Goal: Transaction & Acquisition: Book appointment/travel/reservation

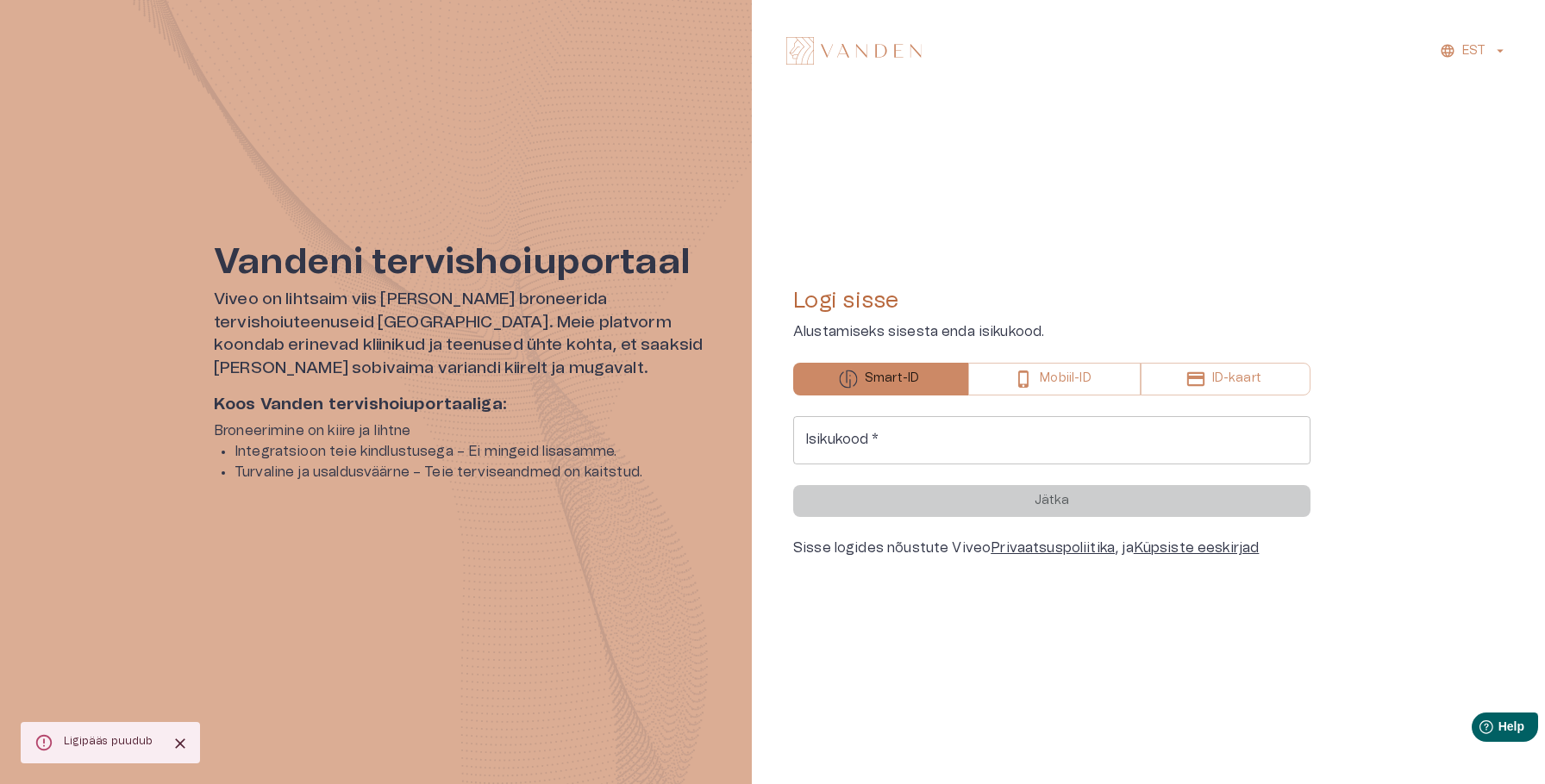
click at [1081, 441] on input "Isikukood   *" at bounding box center [1052, 440] width 517 height 48
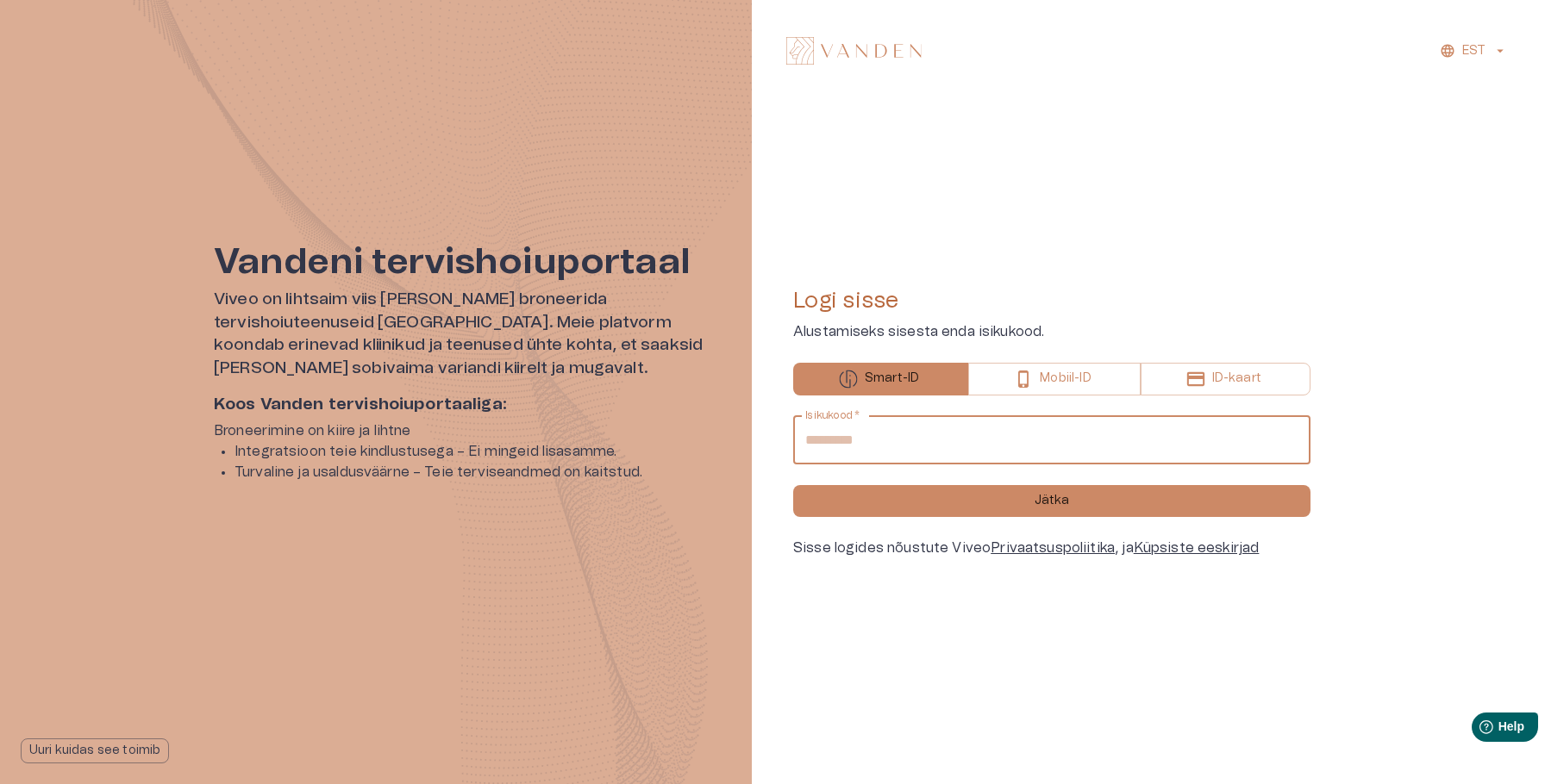
type input "**********"
click at [794, 486] on button "Jätka" at bounding box center [1052, 501] width 517 height 32
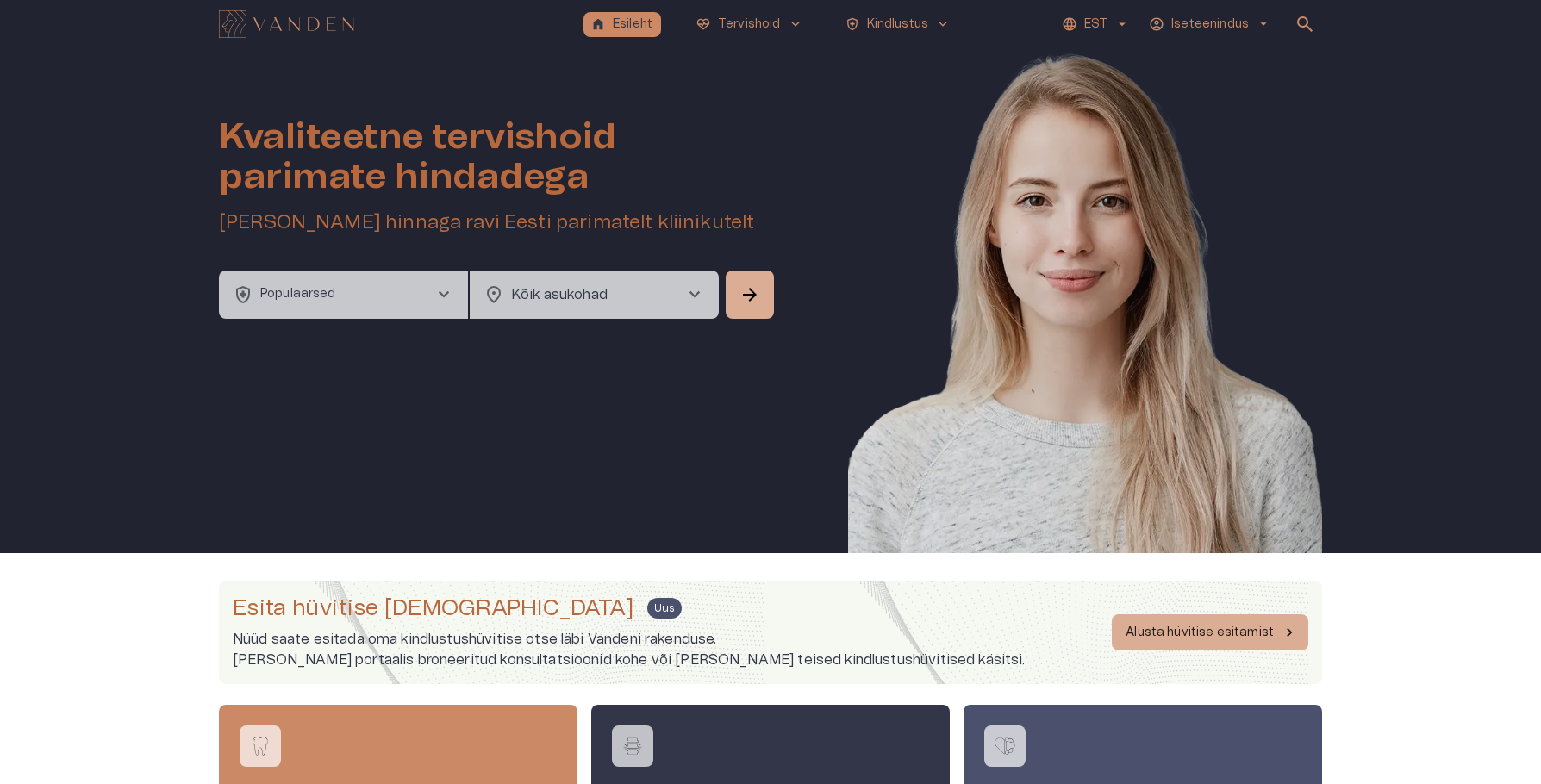
click at [340, 287] on button "health_and_safety Populaarsed chevron_right" at bounding box center [344, 295] width 249 height 48
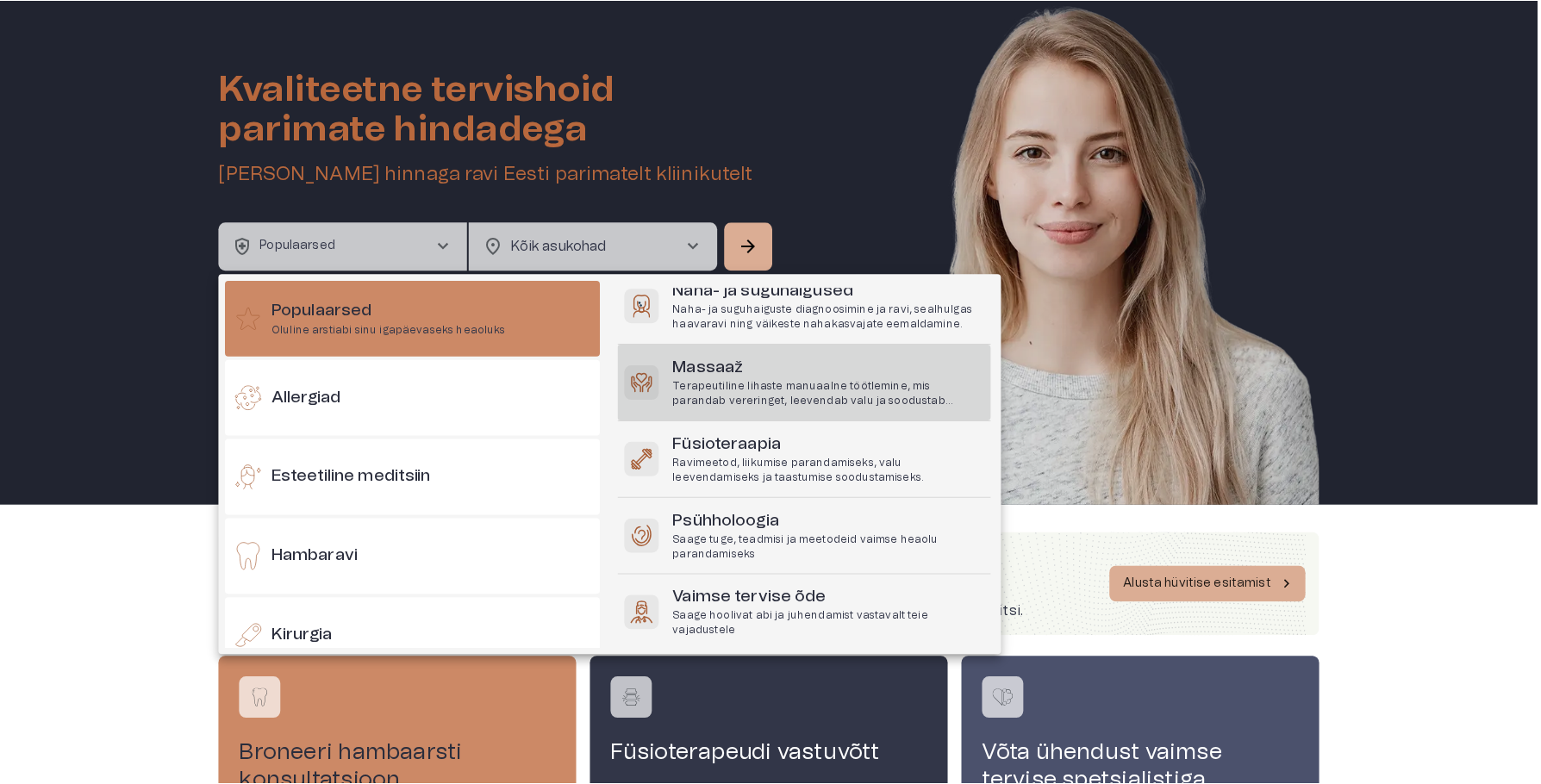
scroll to position [134, 0]
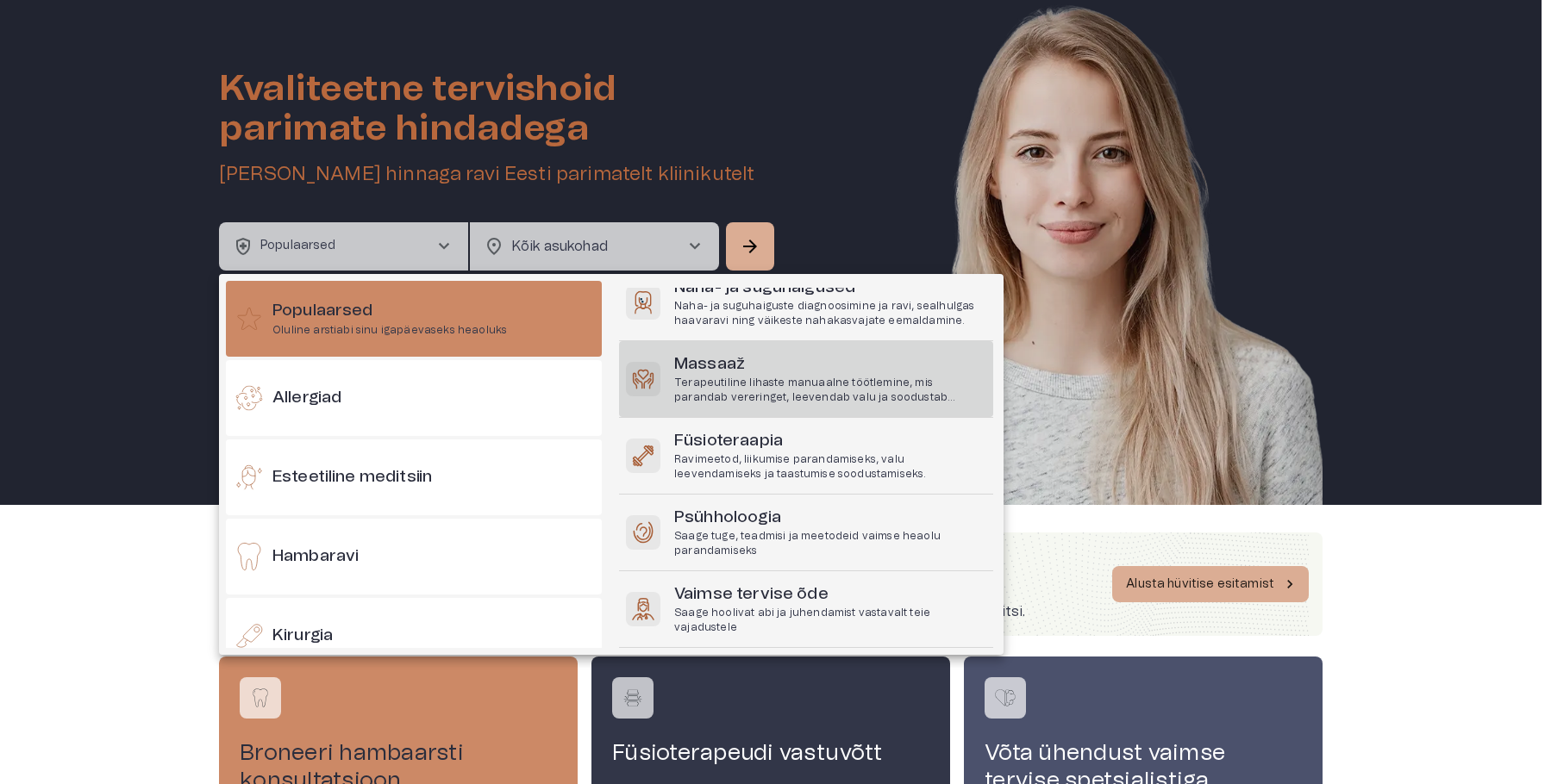
click at [674, 549] on p "Saage tuge, teadmisi ja meetodeid vaimse heaolu parandamiseks" at bounding box center [830, 544] width 313 height 29
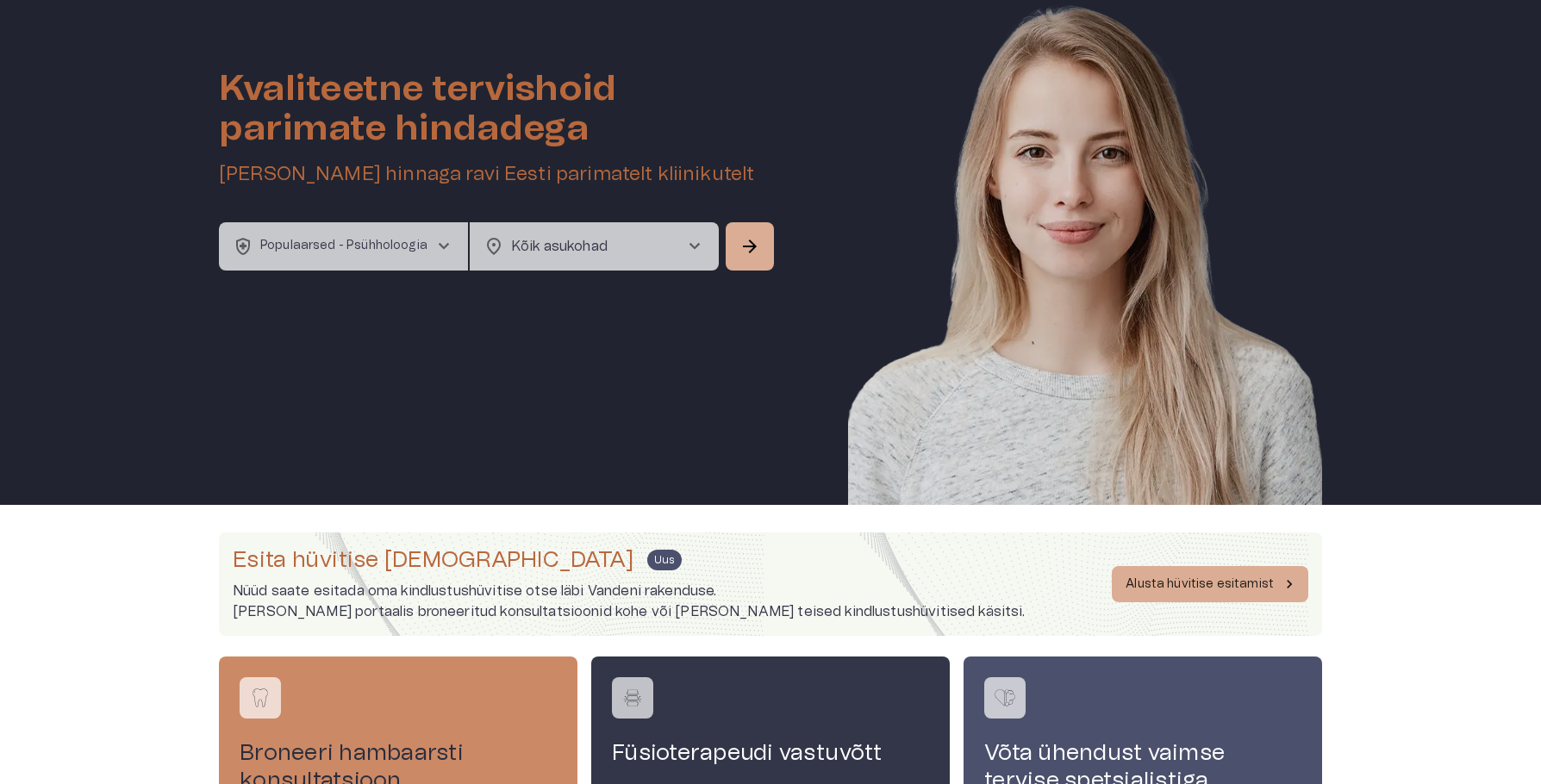
click at [694, 240] on span "chevron_right" at bounding box center [695, 246] width 20 height 20
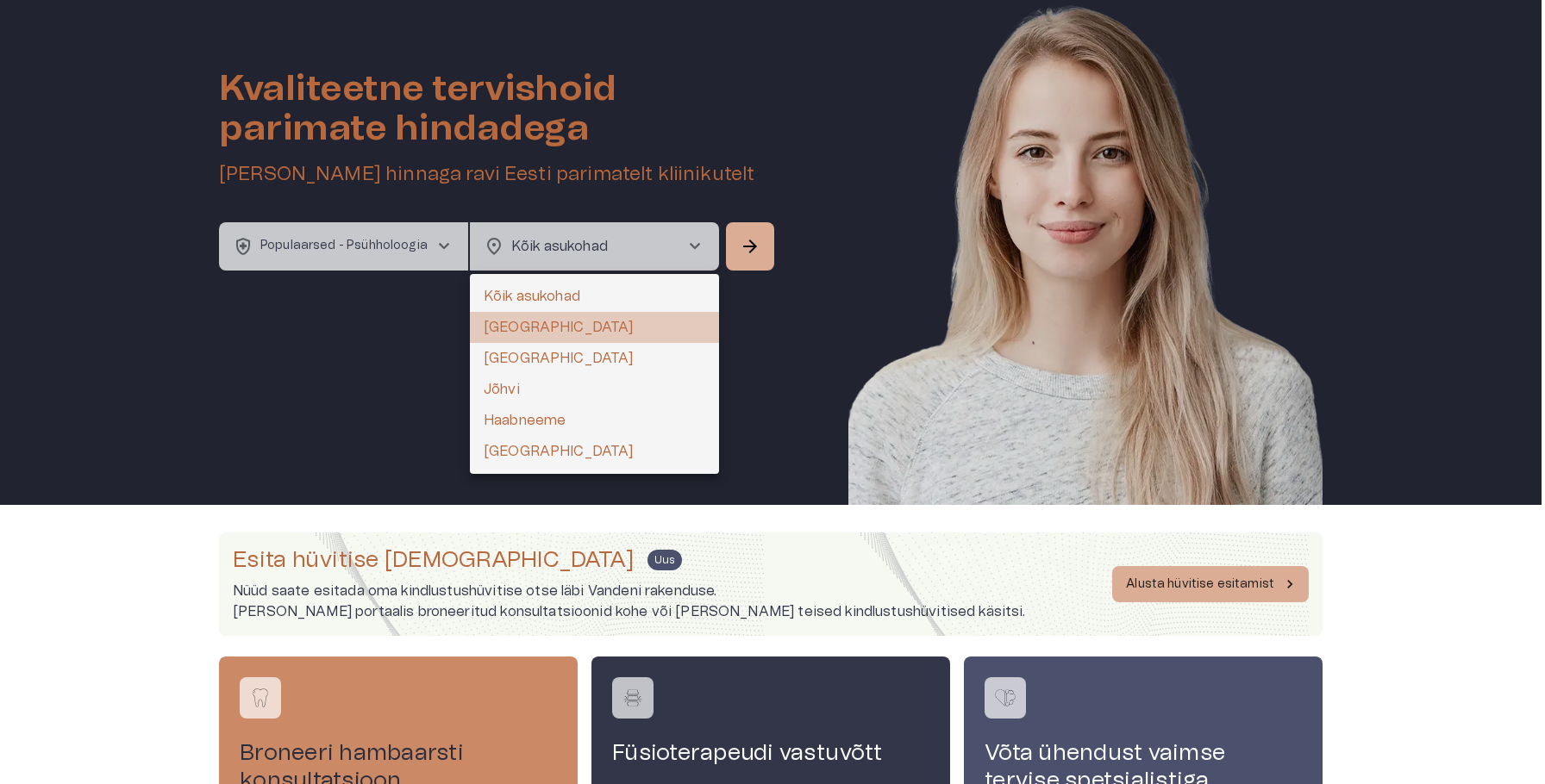
click at [563, 318] on li "[GEOGRAPHIC_DATA]" at bounding box center [595, 328] width 249 height 31
type input "**********"
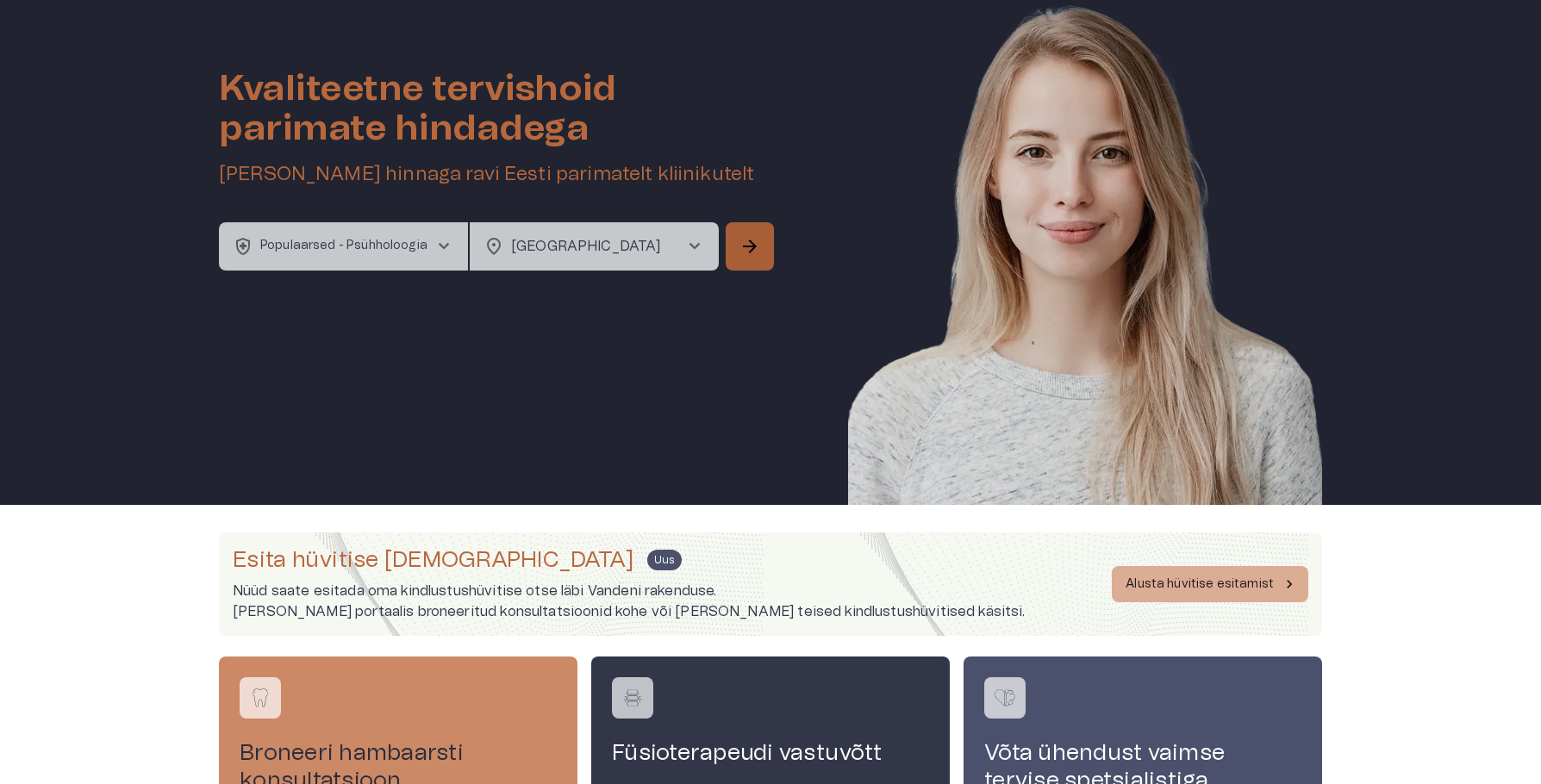
click at [741, 252] on span "arrow_forward" at bounding box center [750, 246] width 20 height 20
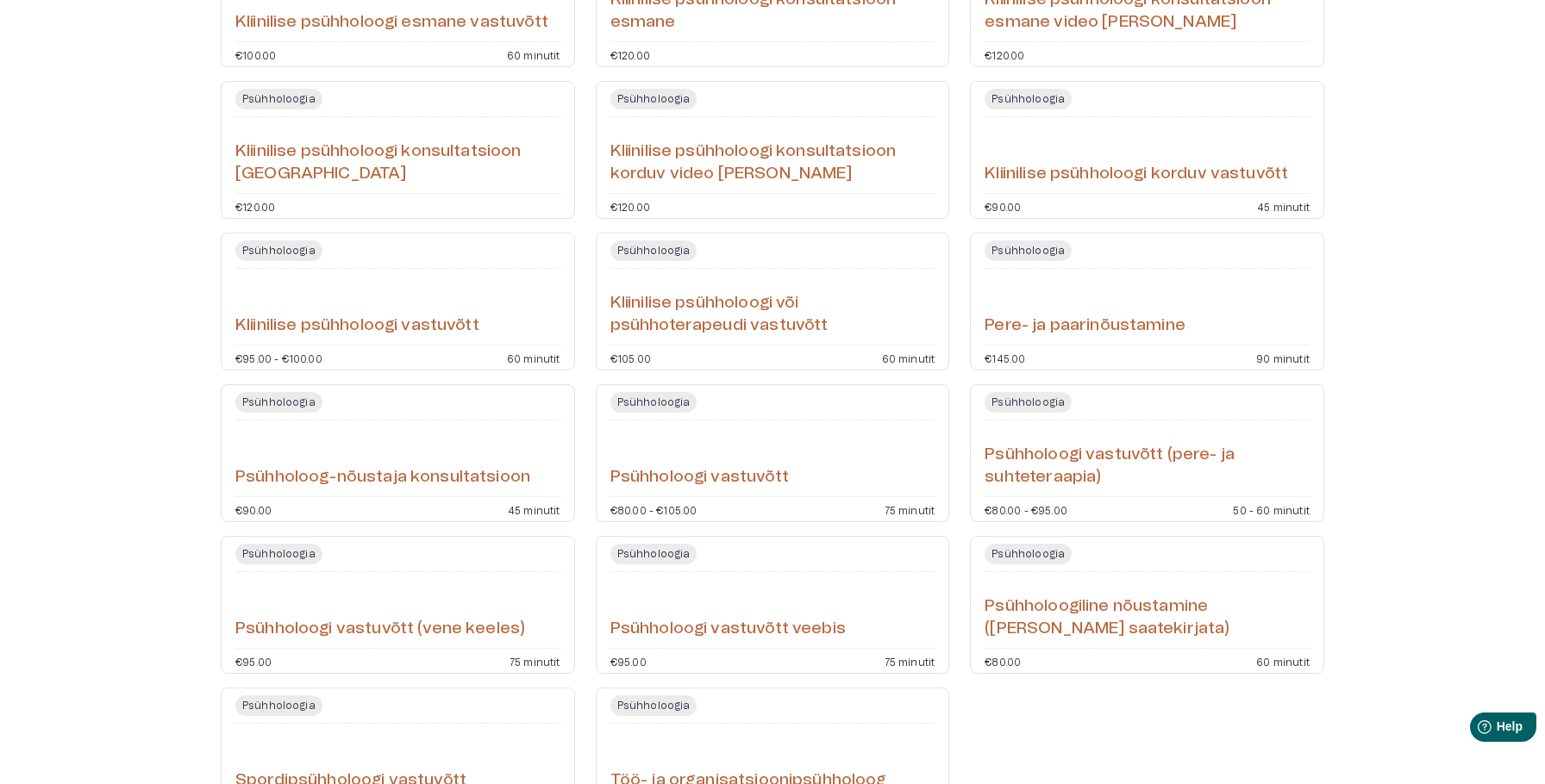
scroll to position [307, 0]
click at [805, 436] on div "Psühholoogi vastuvõtt" at bounding box center [771, 457] width 325 height 62
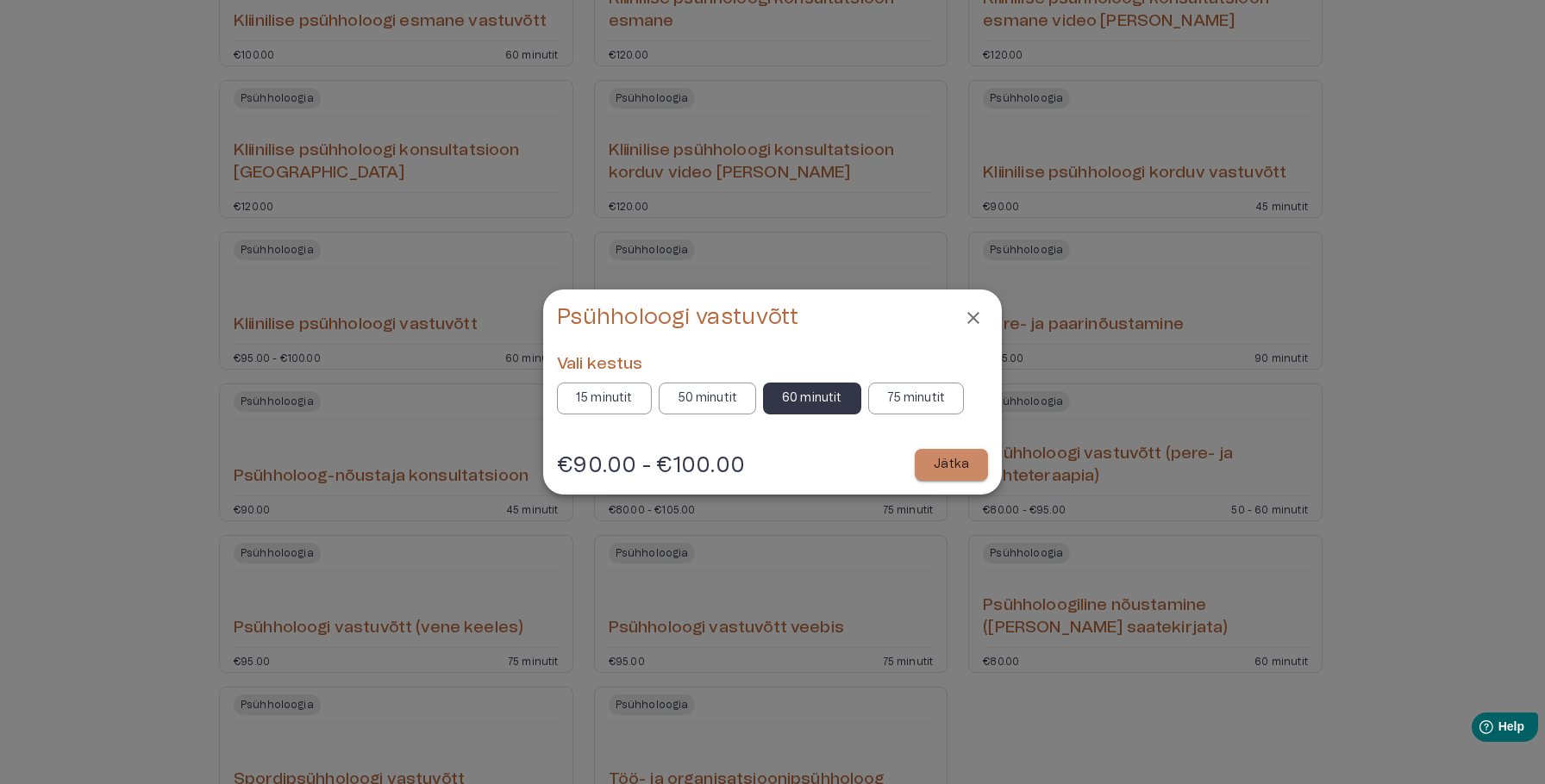
click at [904, 404] on p "75 minutit" at bounding box center [917, 399] width 59 height 18
click at [953, 464] on p "Jätka" at bounding box center [951, 465] width 35 height 18
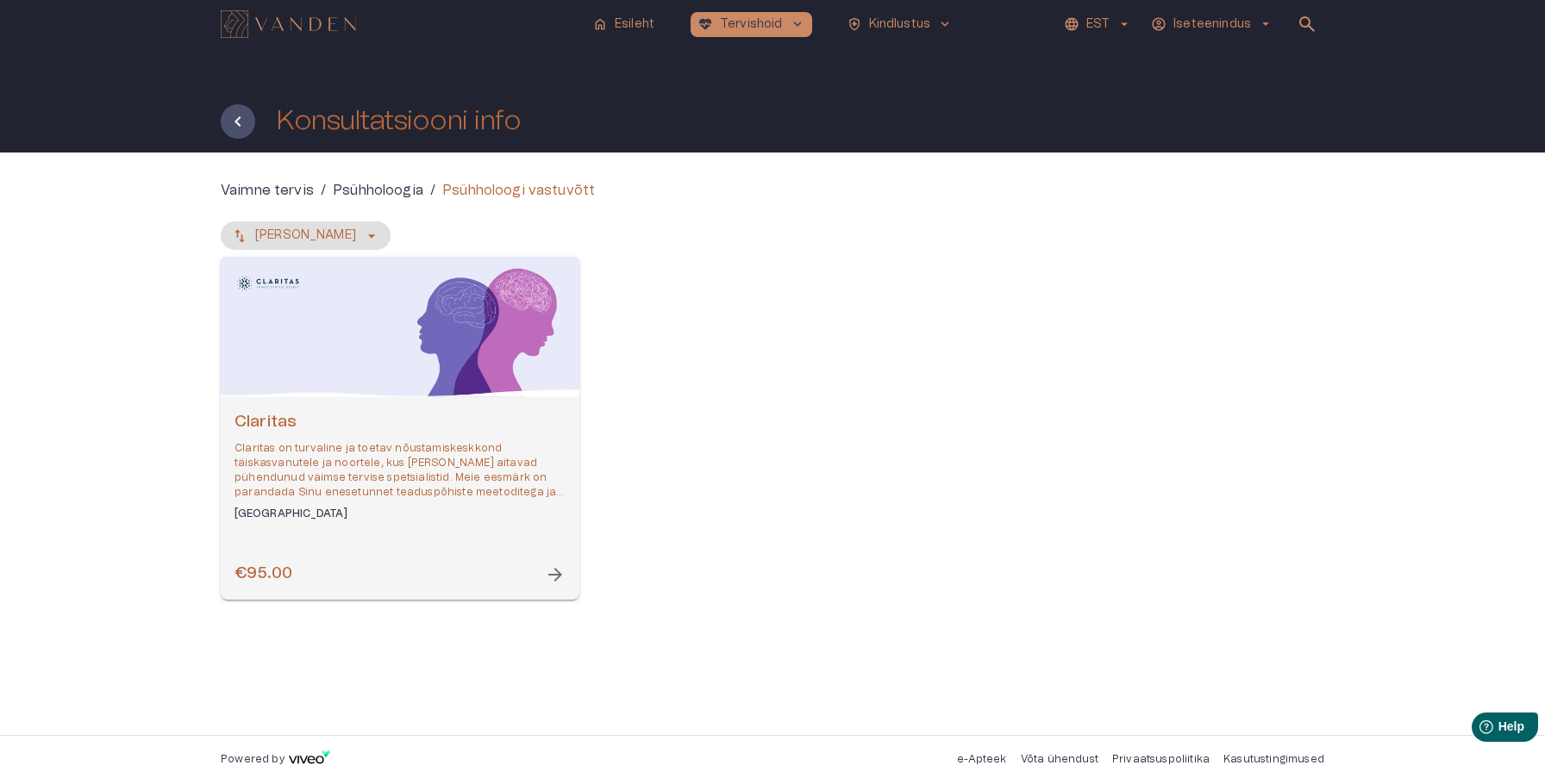
click at [367, 492] on p "Claritas on turvaline ja toetav nõustamiskeskkond täiskasvanutele ja noortele, …" at bounding box center [399, 471] width 331 height 60
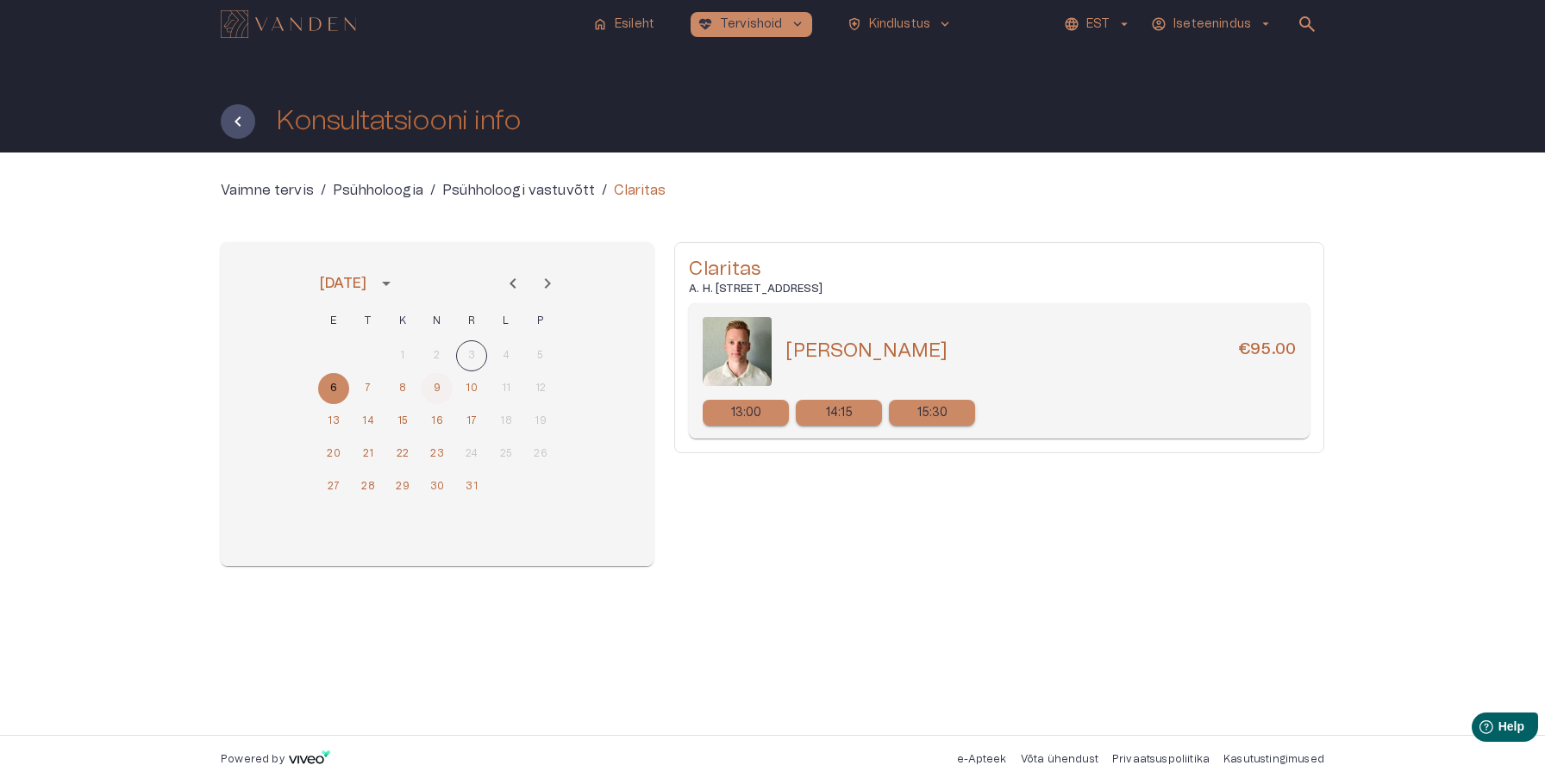
click at [436, 397] on button "9" at bounding box center [437, 389] width 31 height 31
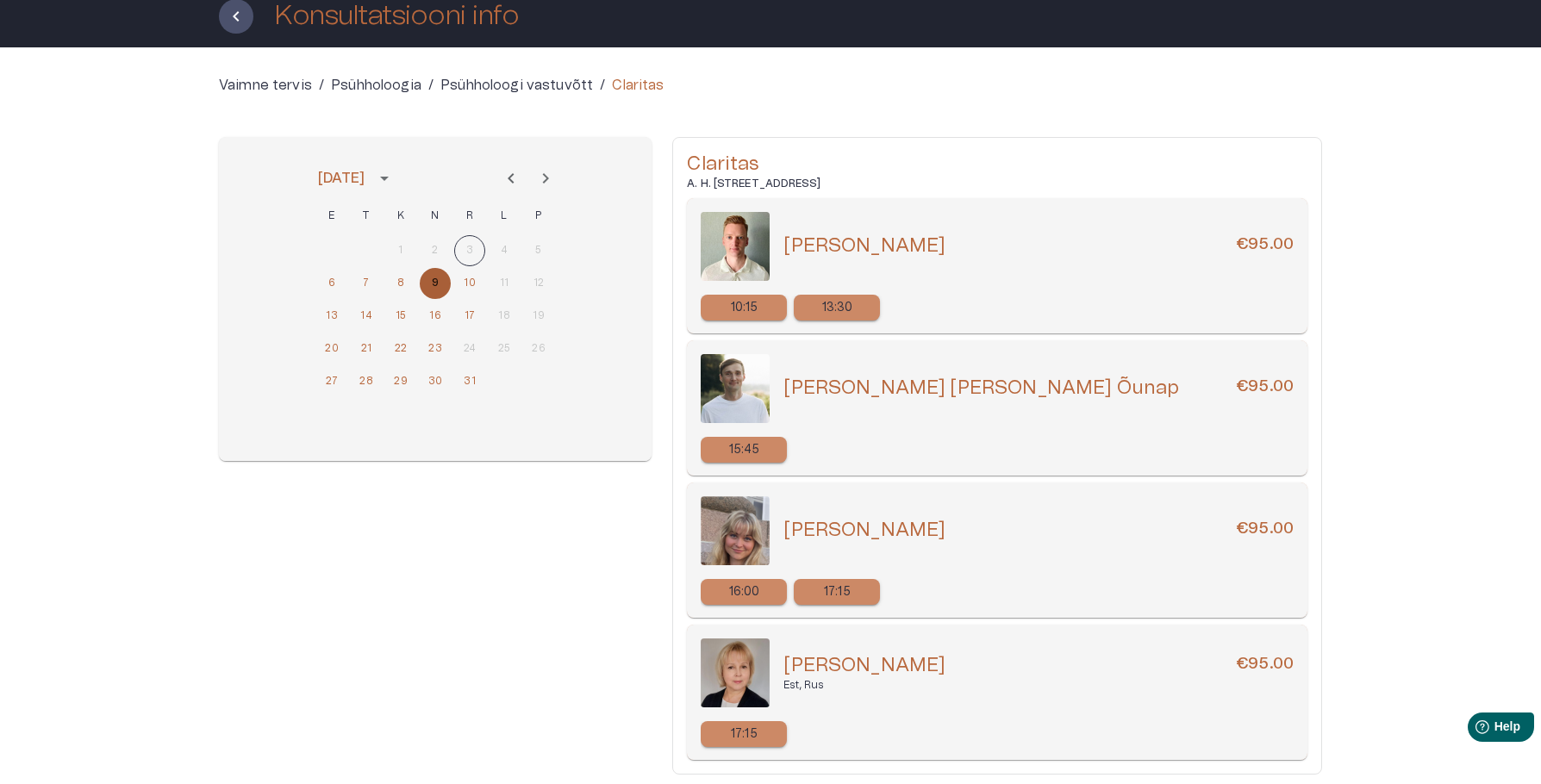
scroll to position [92, 0]
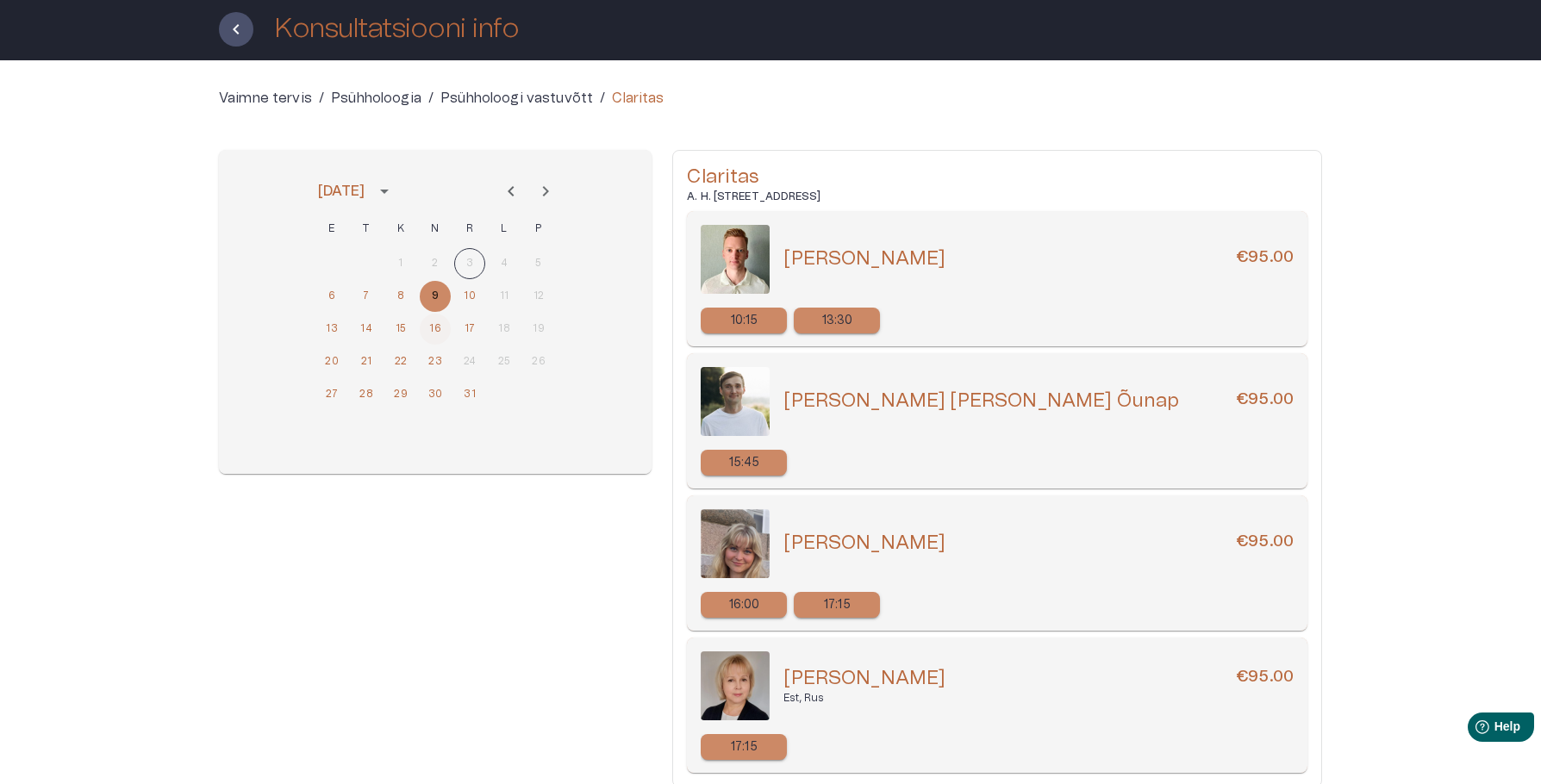
click at [433, 331] on button "16" at bounding box center [436, 329] width 31 height 31
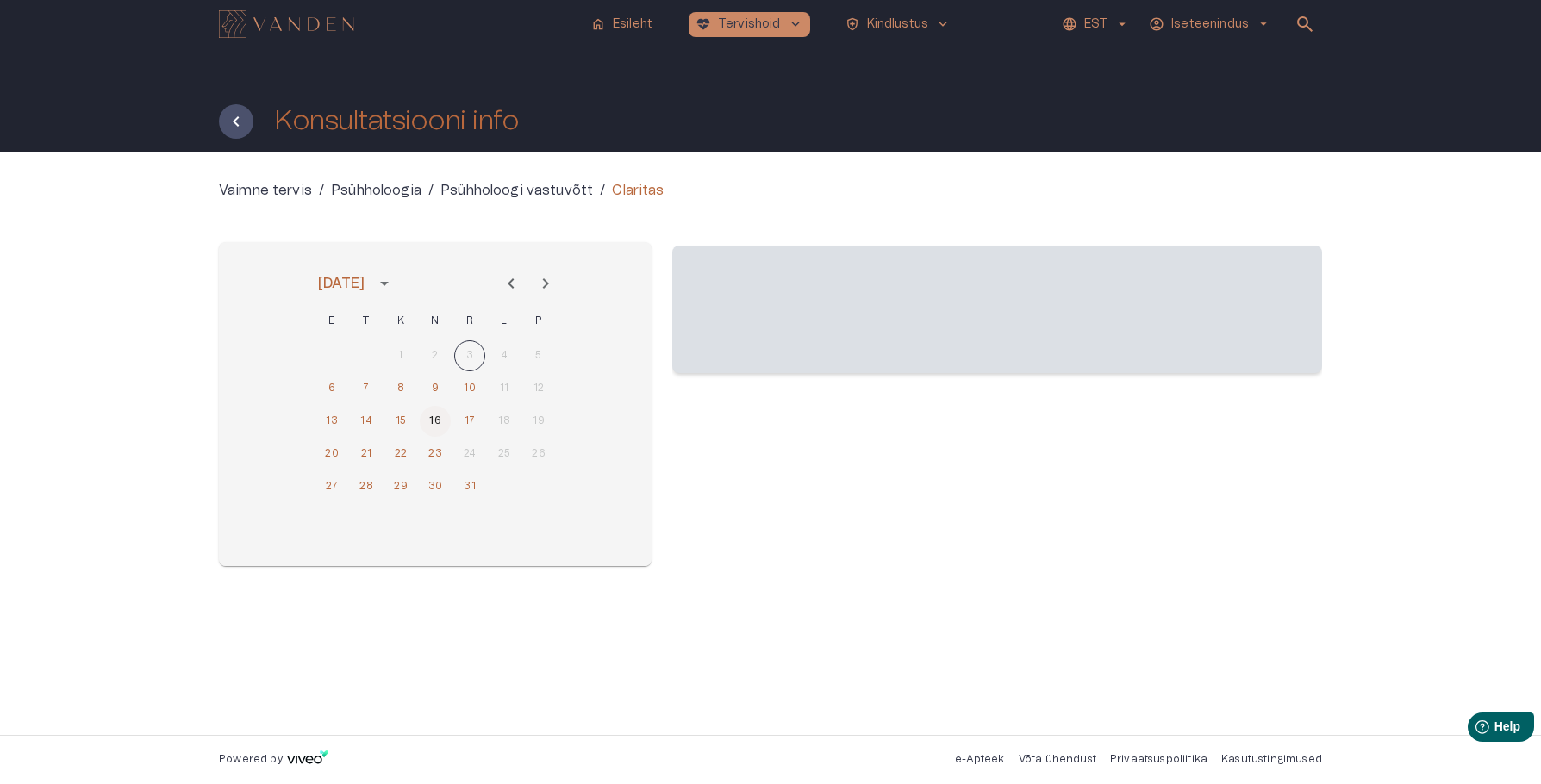
scroll to position [0, 0]
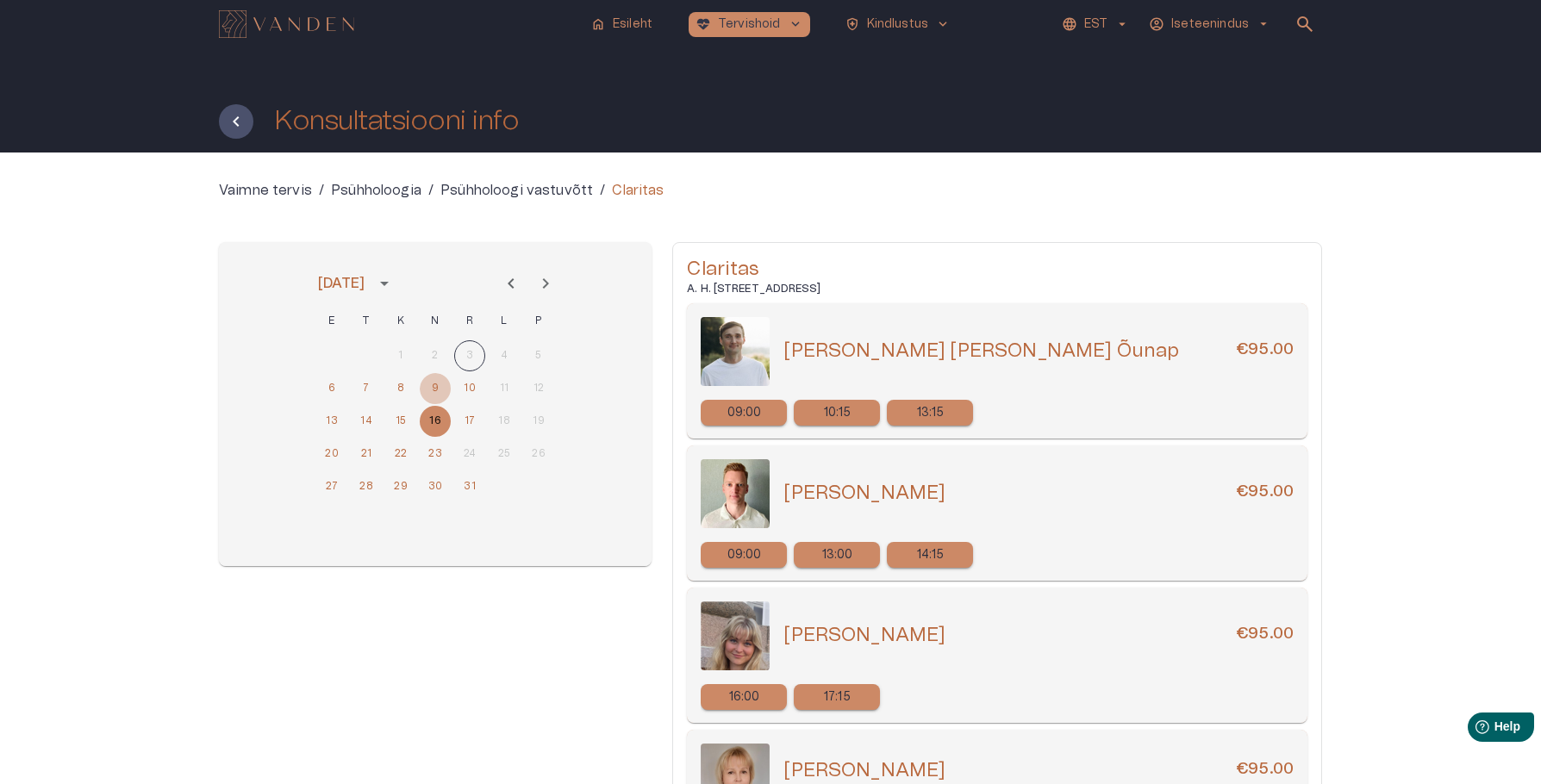
click at [436, 393] on button "9" at bounding box center [436, 389] width 31 height 31
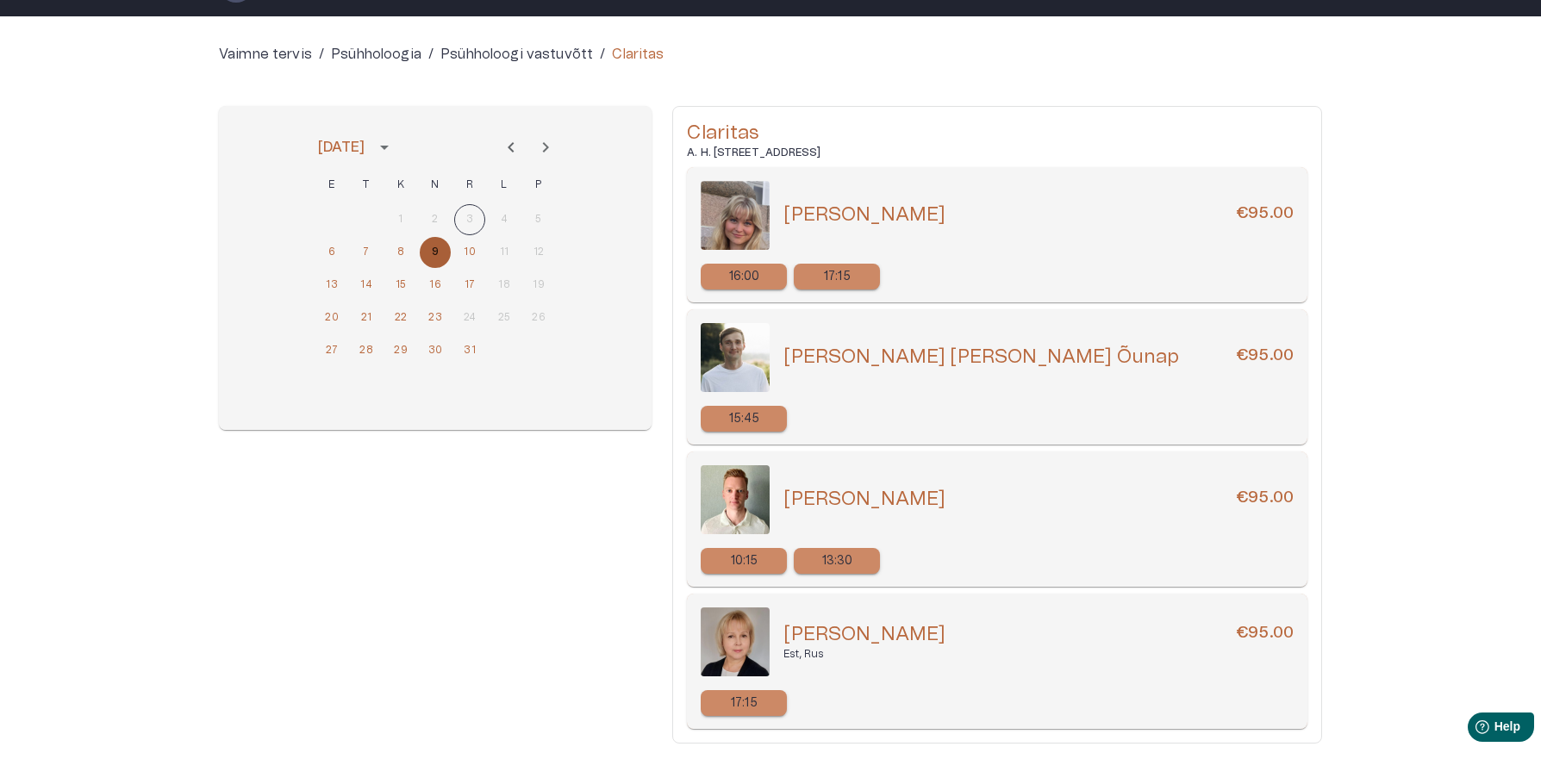
scroll to position [112, 0]
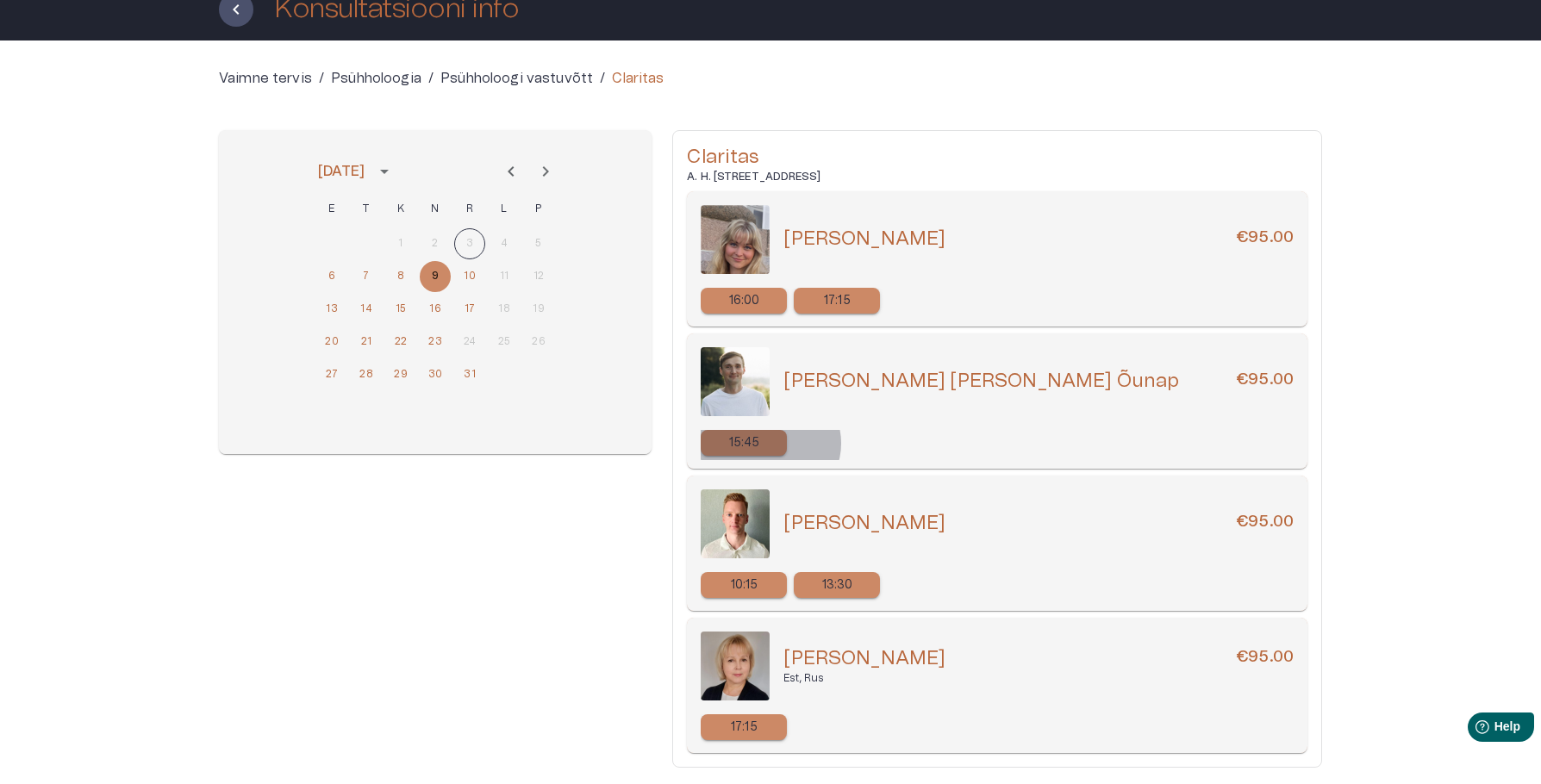
click at [770, 443] on div "15:45" at bounding box center [744, 443] width 87 height 26
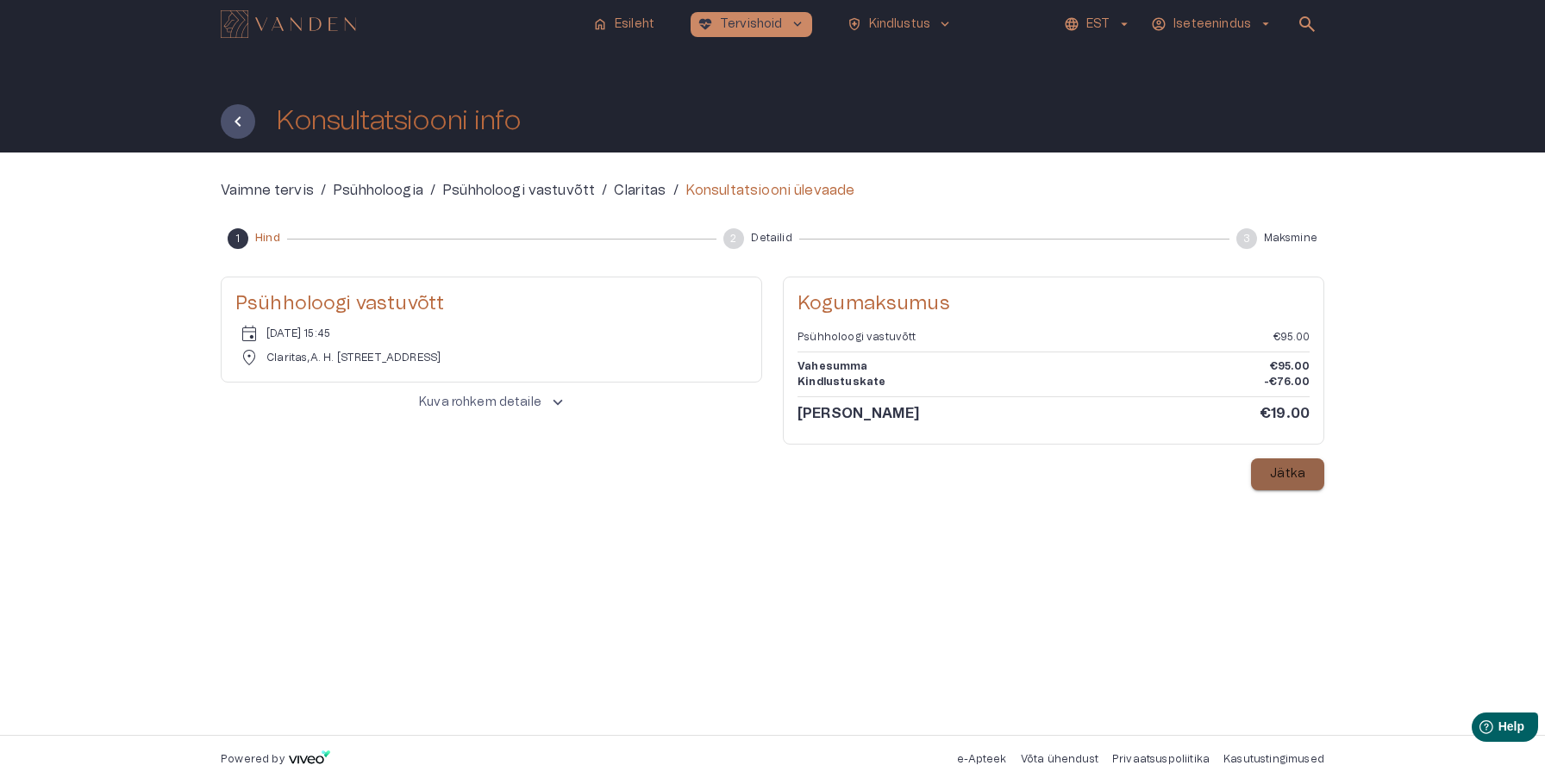
click at [1285, 482] on p "Jätka" at bounding box center [1288, 474] width 35 height 18
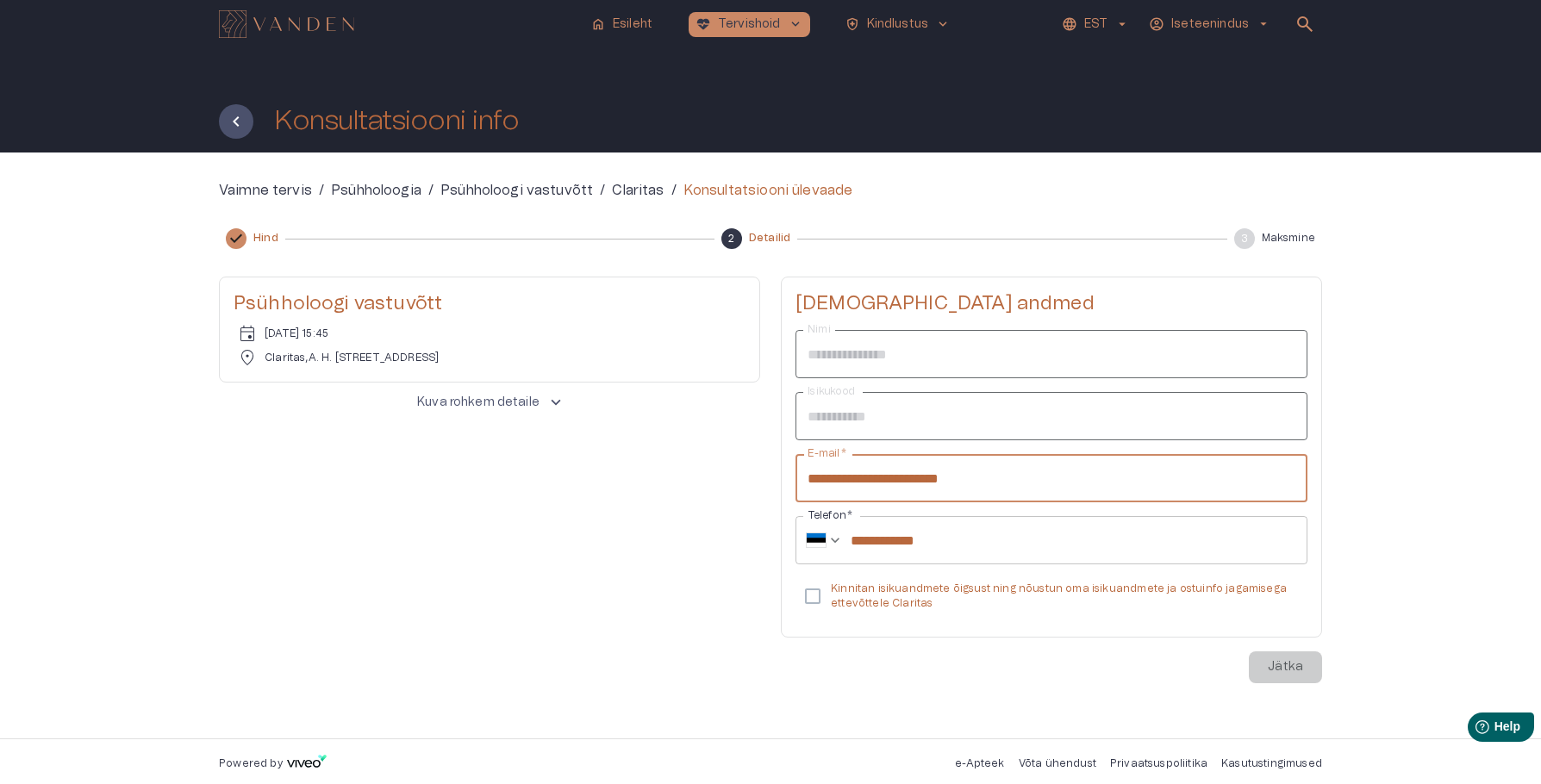
drag, startPoint x: 907, startPoint y: 482, endPoint x: 885, endPoint y: 482, distance: 22.0
click at [885, 482] on input "**********" at bounding box center [1052, 478] width 512 height 48
drag, startPoint x: 926, startPoint y: 480, endPoint x: 850, endPoint y: 485, distance: 76.2
click at [849, 485] on input "**********" at bounding box center [1052, 478] width 512 height 48
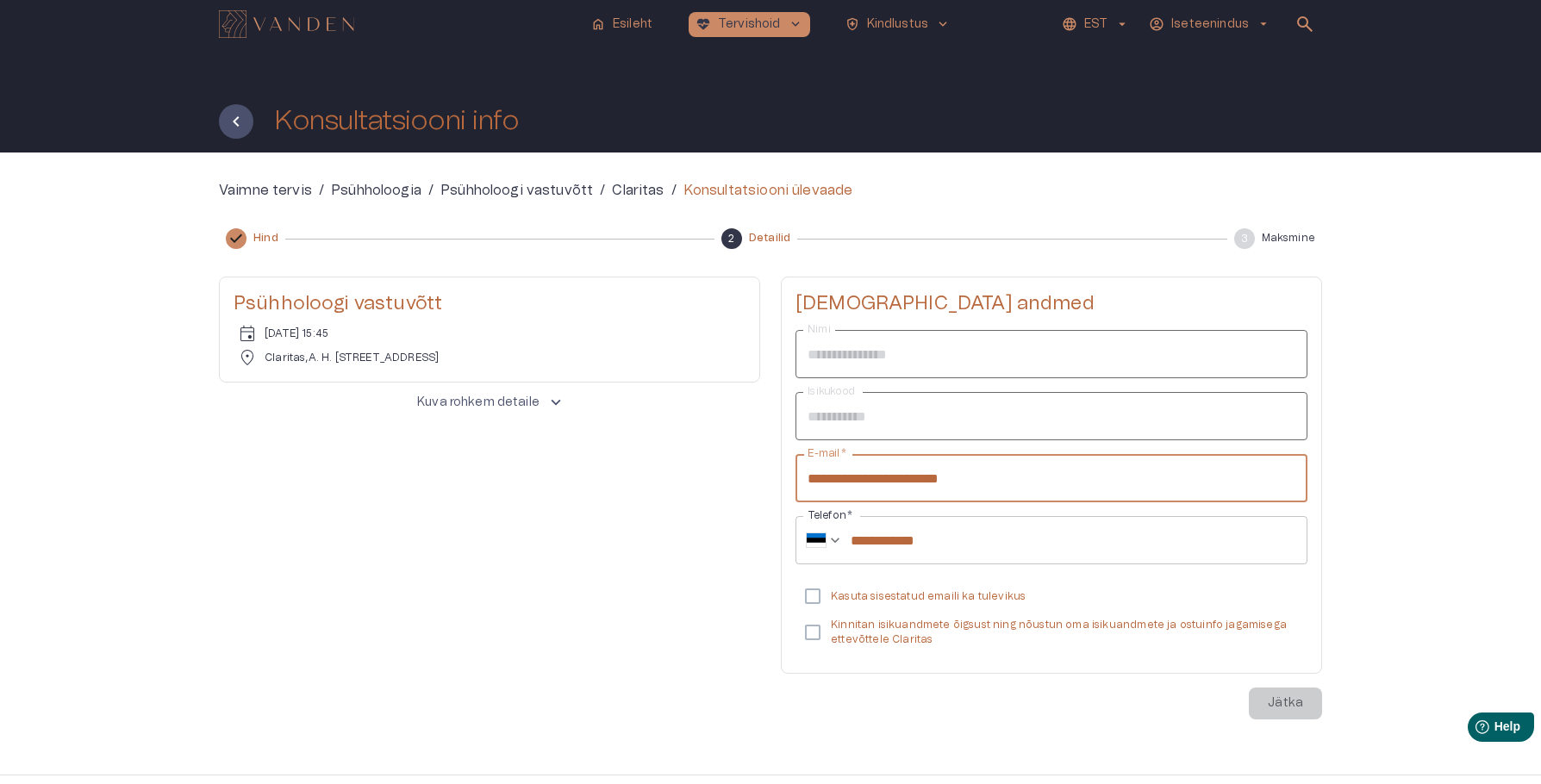
type input "**********"
click at [837, 593] on p "Kasuta sisestatud emaili ka tulevikus" at bounding box center [928, 597] width 194 height 15
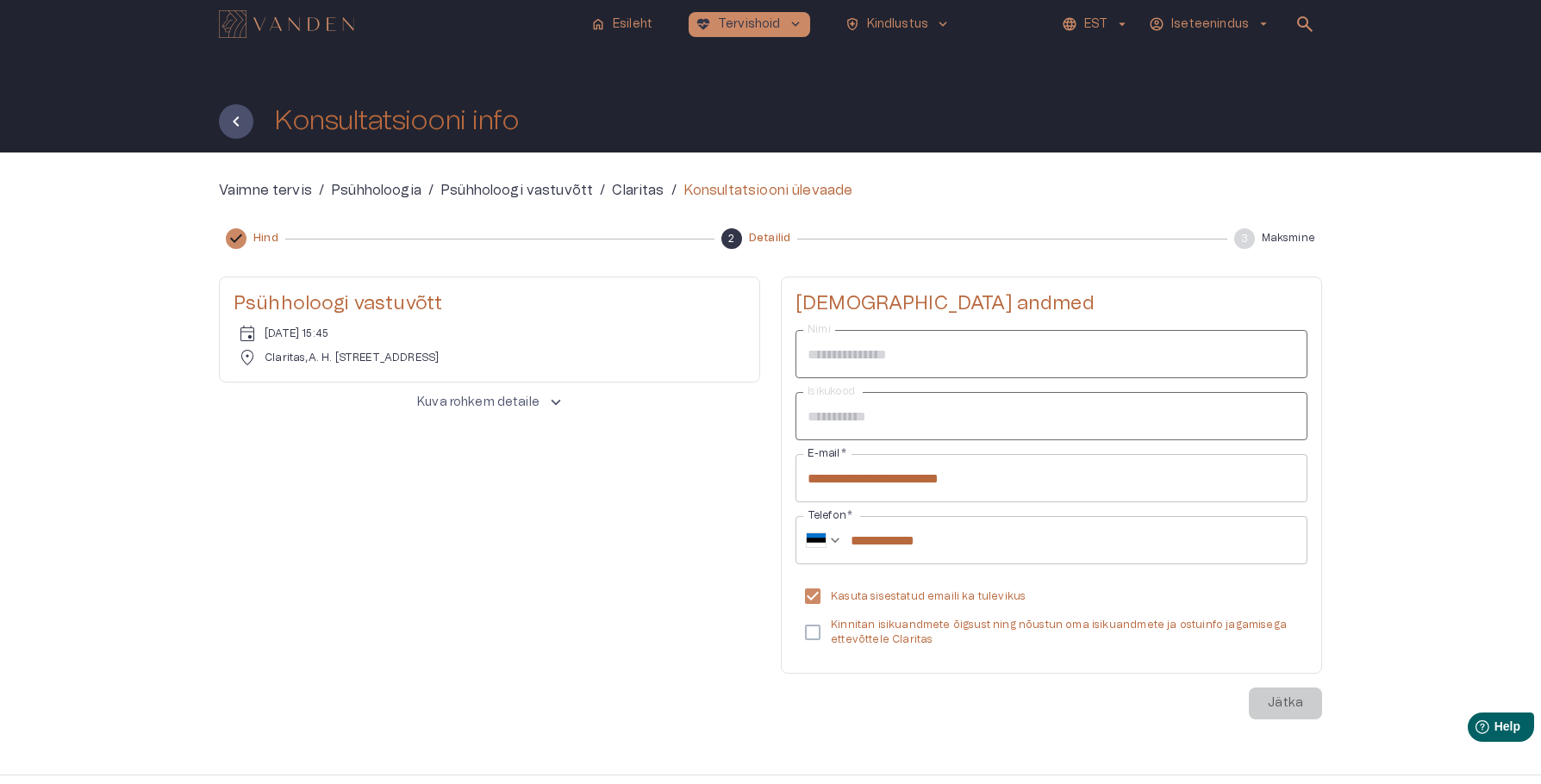
click at [1284, 706] on div "**********" at bounding box center [1051, 497] width 541 height 443
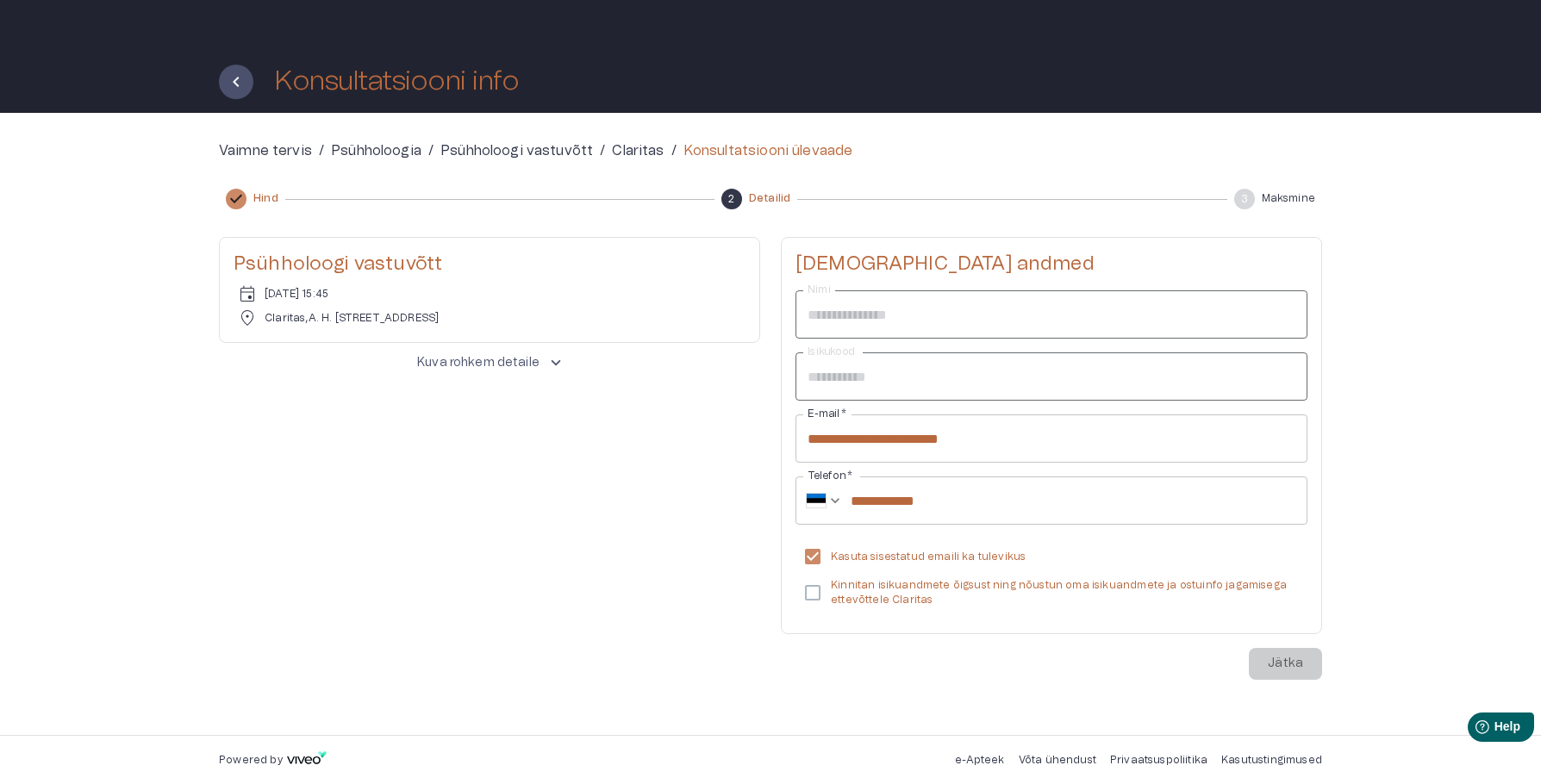
click at [1281, 667] on div "**********" at bounding box center [1051, 458] width 541 height 443
click at [1310, 673] on button "Jätka" at bounding box center [1286, 663] width 74 height 32
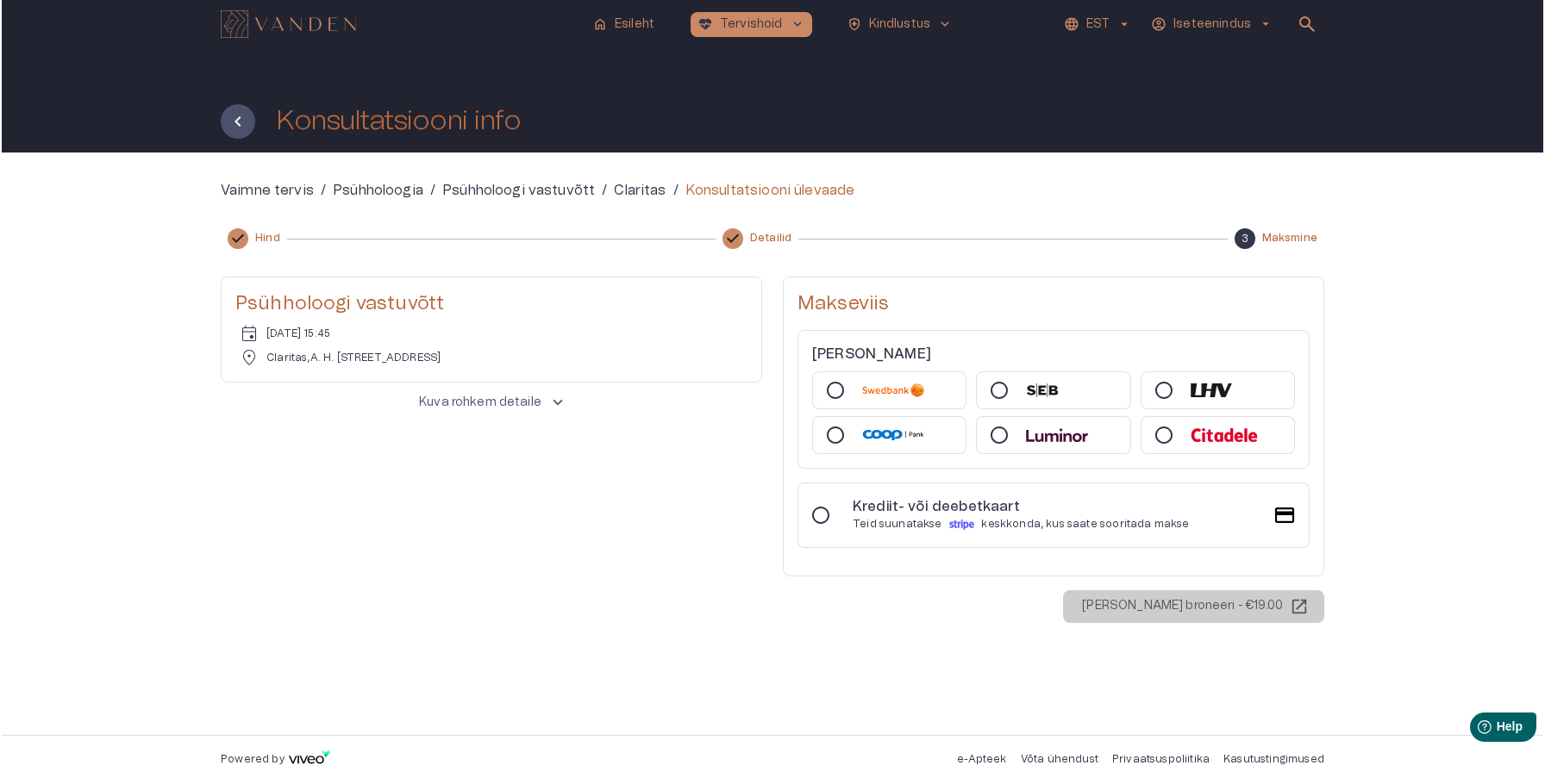
scroll to position [0, 0]
click at [874, 393] on img at bounding box center [892, 390] width 62 height 14
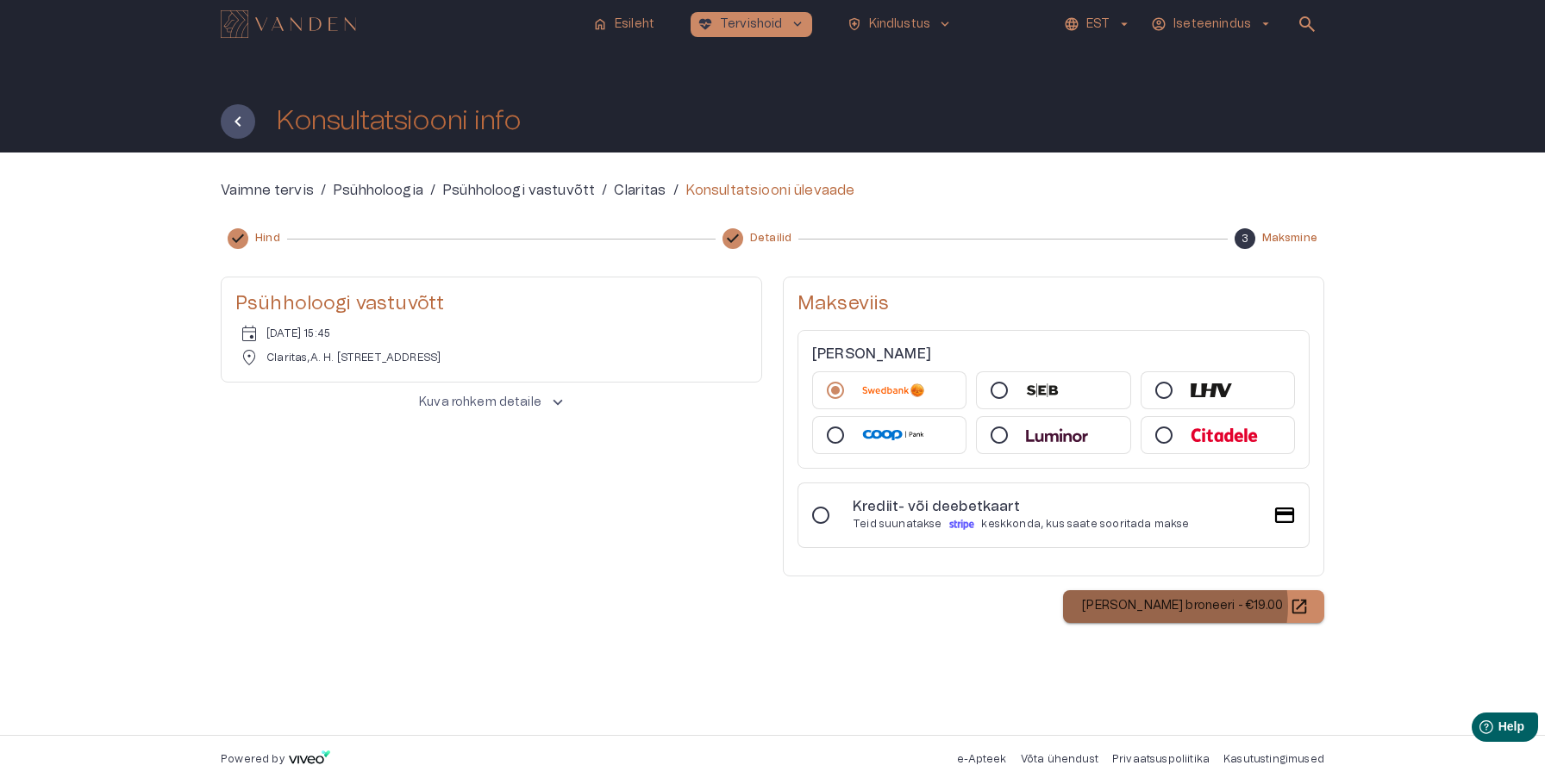
click at [1221, 607] on p "[PERSON_NAME] broneeri - €19.00" at bounding box center [1183, 606] width 201 height 18
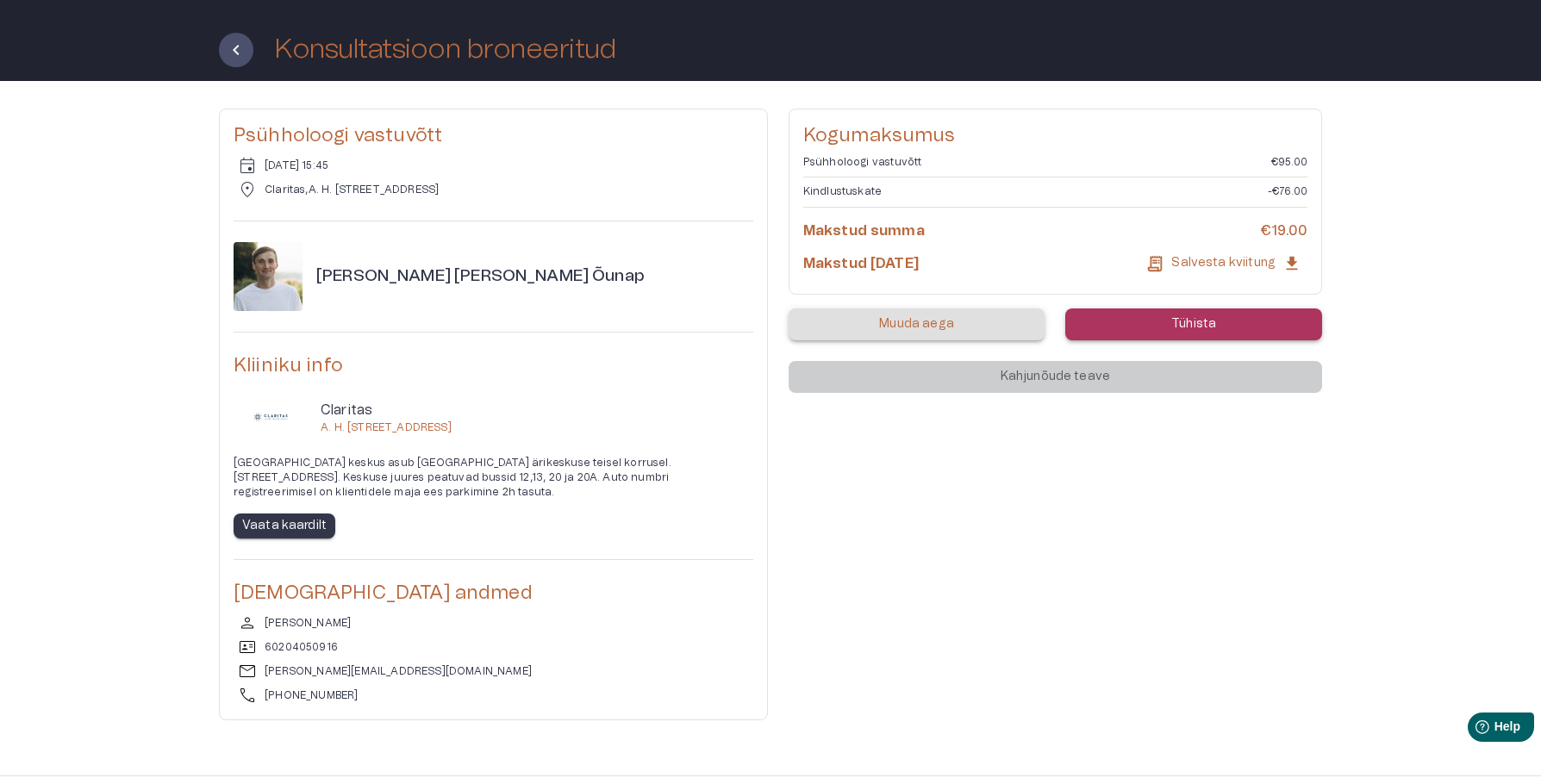
scroll to position [74, 0]
